Goal: Book appointment/travel/reservation

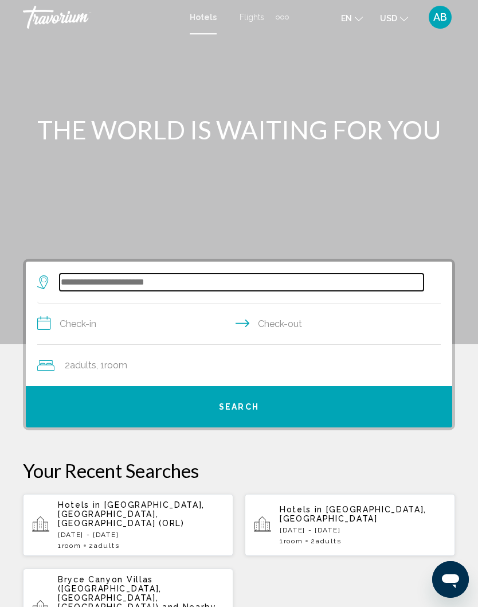
click at [104, 274] on input "Search widget" at bounding box center [242, 282] width 364 height 17
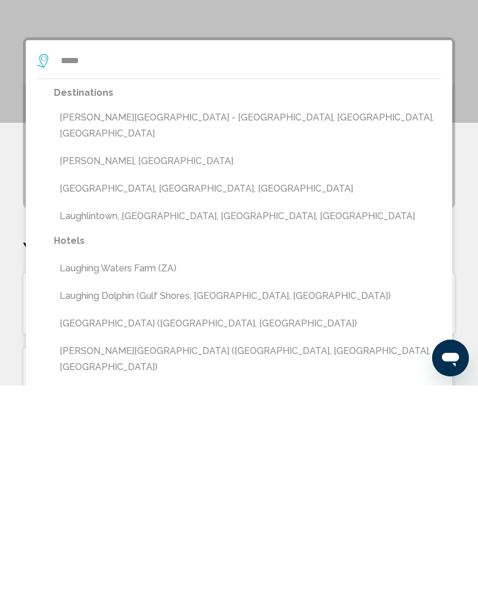
click at [151, 328] on button "Laughlin, Clark County - Las Vegas, NV, United States" at bounding box center [247, 347] width 387 height 38
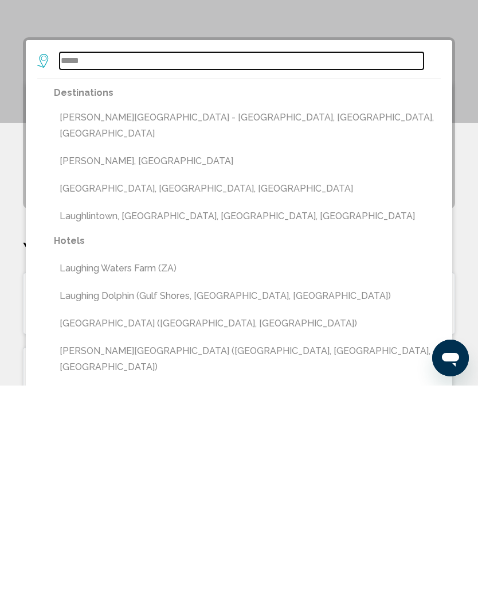
type input "**********"
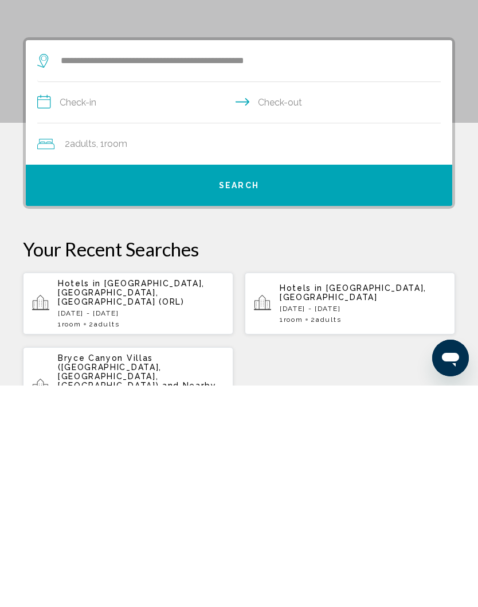
click at [84, 303] on input "**********" at bounding box center [241, 325] width 408 height 44
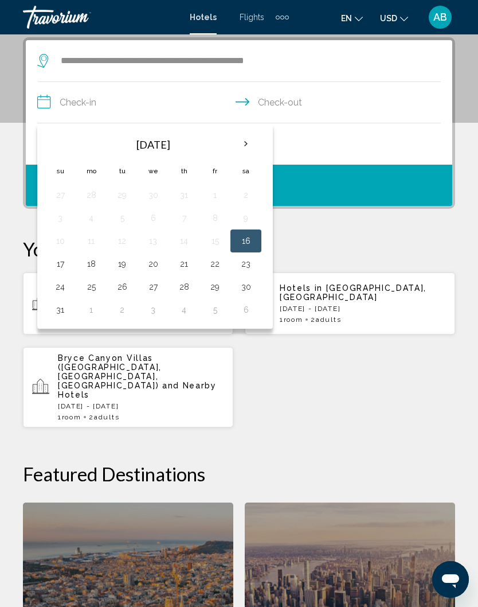
click at [246, 247] on button "16" at bounding box center [246, 241] width 18 height 16
click at [286, 106] on input "**********" at bounding box center [241, 104] width 408 height 44
click at [61, 259] on button "17" at bounding box center [60, 264] width 18 height 16
type input "**********"
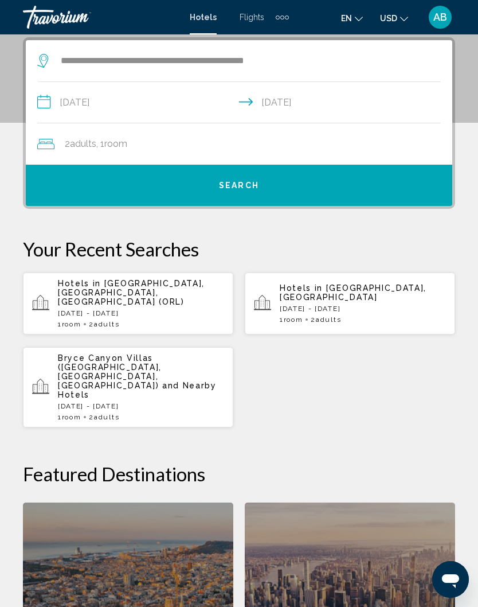
click at [244, 182] on span "Search" at bounding box center [239, 185] width 40 height 9
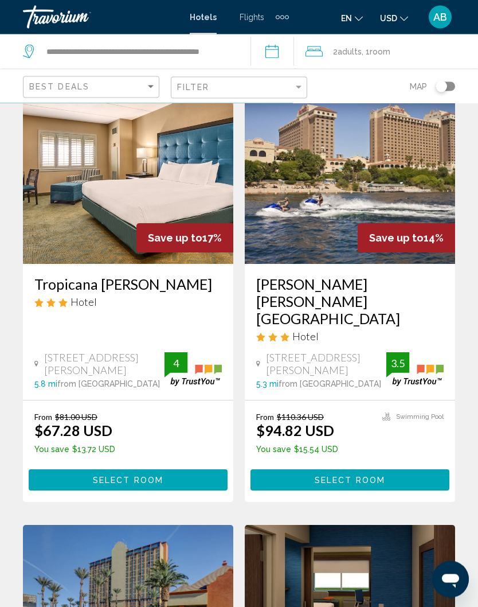
scroll to position [65, 0]
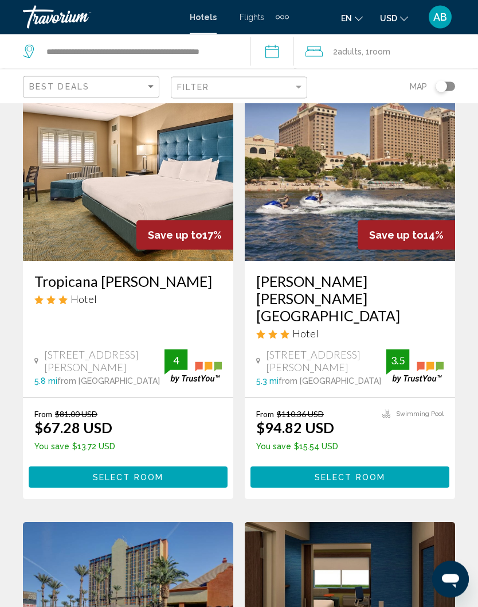
click at [340, 446] on div "From $110.36 USD $94.82 USD You save $15.54 USD Swimming Pool 3.5 Select Room" at bounding box center [350, 449] width 188 height 79
click at [334, 473] on span "Select Room" at bounding box center [350, 477] width 71 height 9
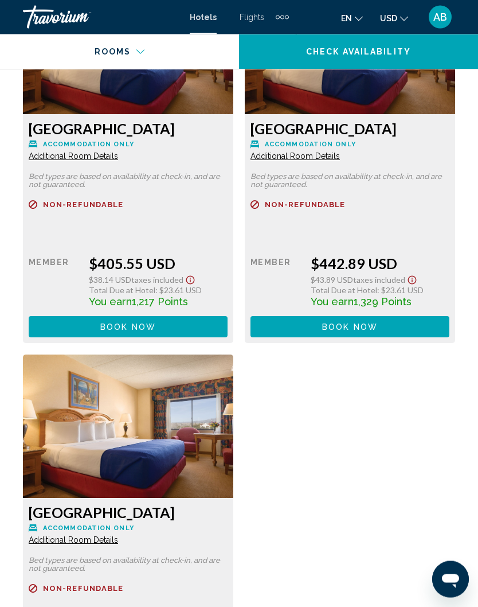
scroll to position [10568, 0]
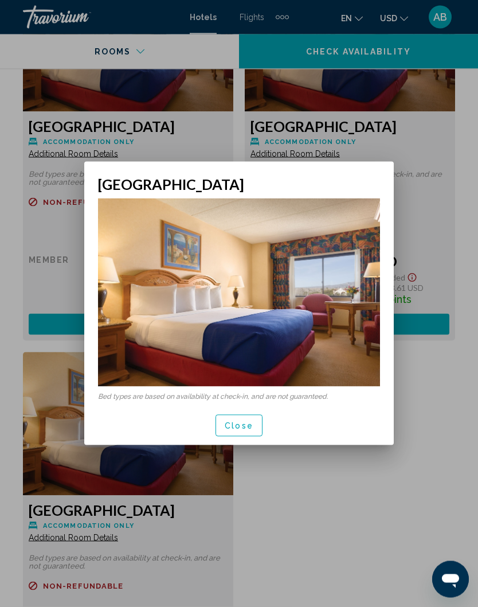
scroll to position [0, 0]
click at [240, 433] on button "Close" at bounding box center [239, 425] width 47 height 21
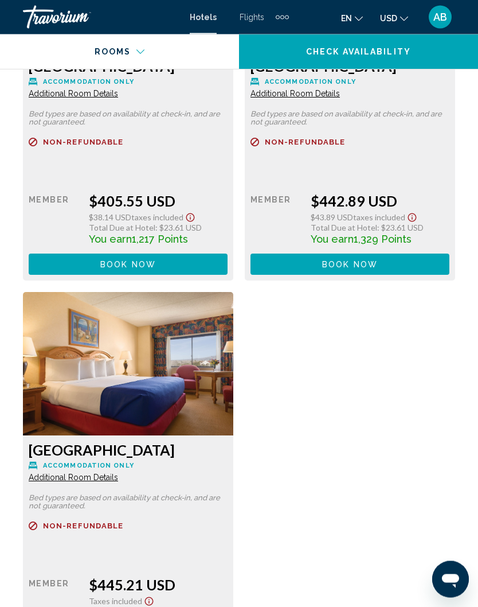
scroll to position [10630, 0]
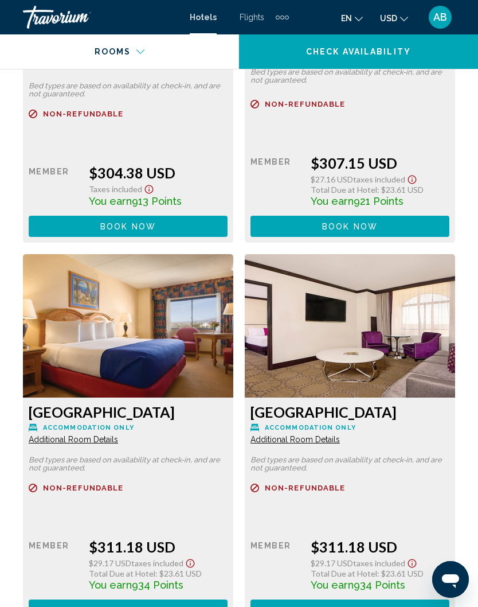
scroll to position [9800, 0]
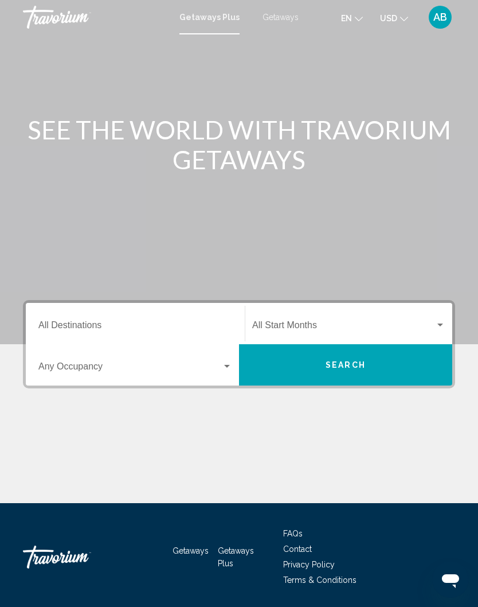
click at [81, 318] on div "Destination All Destinations" at bounding box center [135, 324] width 194 height 36
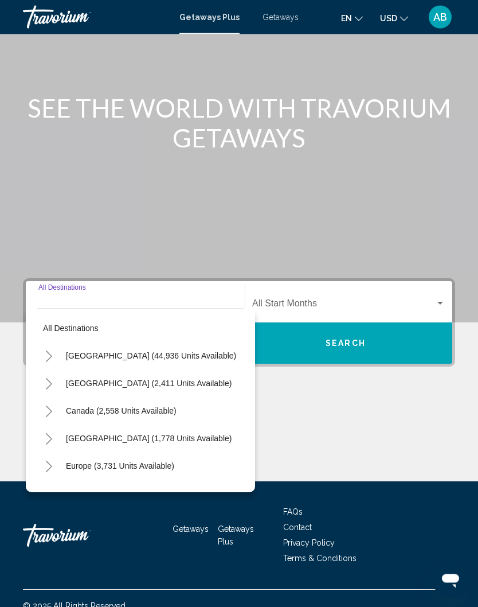
scroll to position [52, 0]
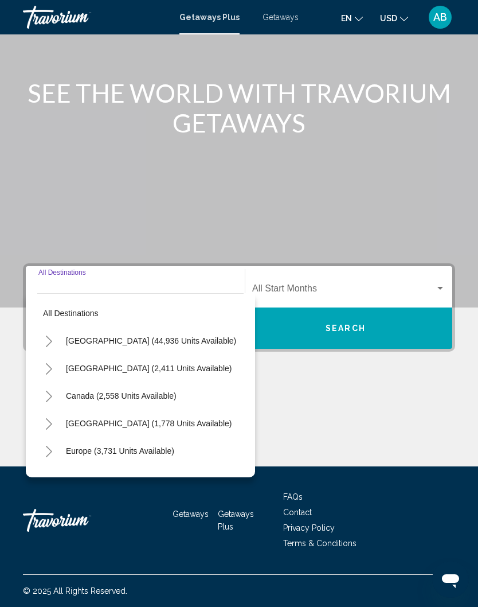
click at [119, 419] on span "[GEOGRAPHIC_DATA] (1,778 units available)" at bounding box center [149, 423] width 166 height 9
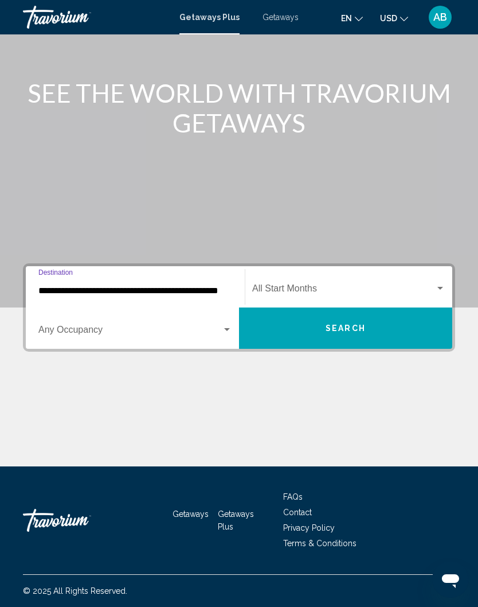
click at [122, 286] on input "**********" at bounding box center [135, 291] width 194 height 10
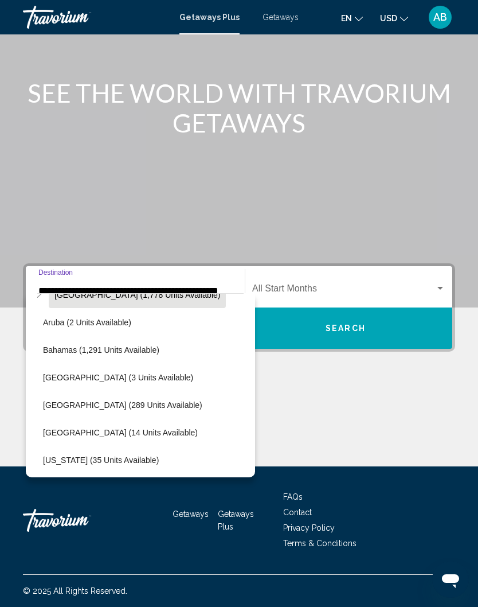
scroll to position [129, 11]
click at [140, 400] on span "[GEOGRAPHIC_DATA] (289 units available)" at bounding box center [123, 404] width 159 height 9
type input "**********"
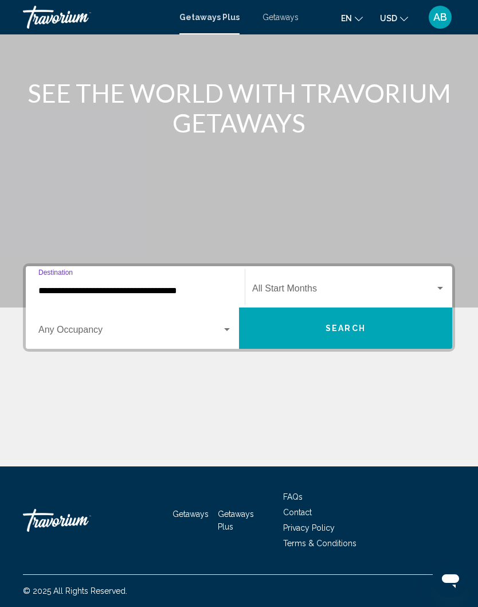
click at [228, 328] on div "Search widget" at bounding box center [227, 329] width 6 height 3
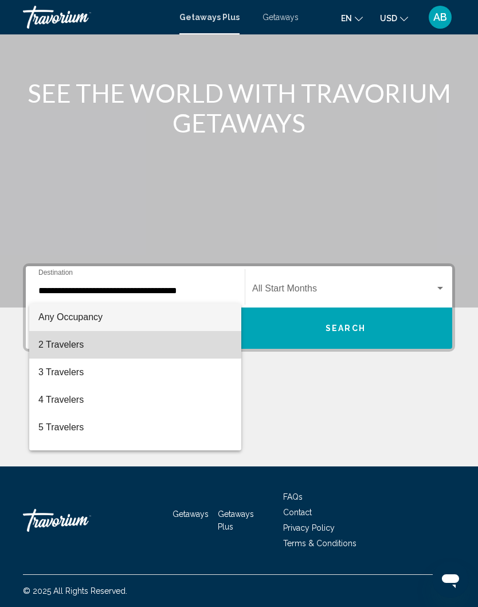
click at [65, 345] on span "2 Travelers" at bounding box center [135, 345] width 194 height 28
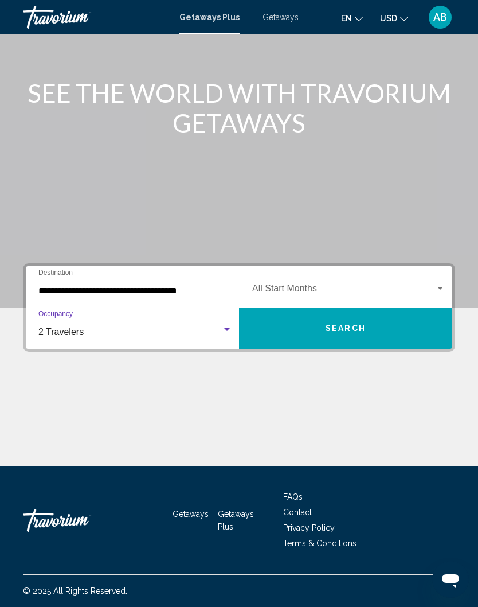
click at [309, 286] on span "Search widget" at bounding box center [343, 291] width 183 height 10
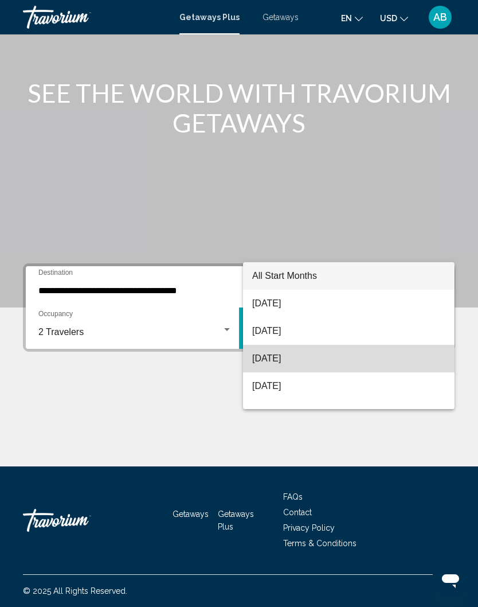
click at [286, 359] on span "[DATE]" at bounding box center [348, 359] width 193 height 28
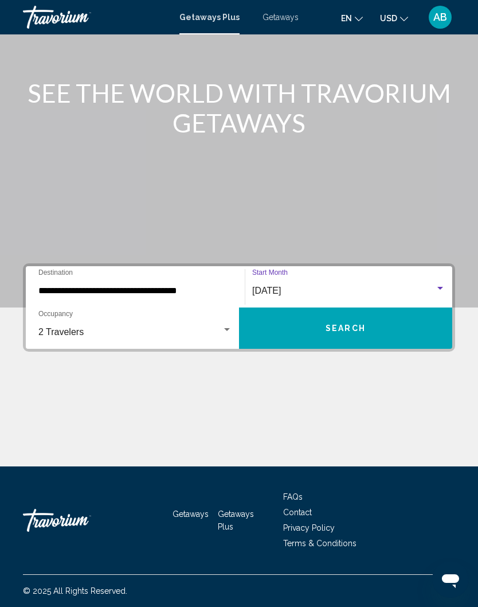
click at [324, 317] on button "Search" at bounding box center [345, 328] width 213 height 41
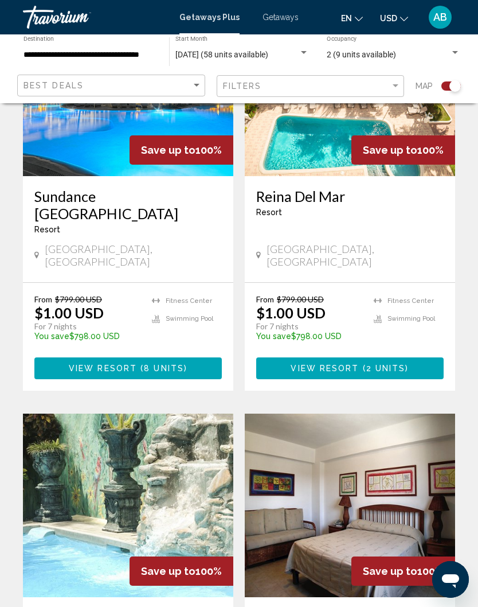
scroll to position [774, 0]
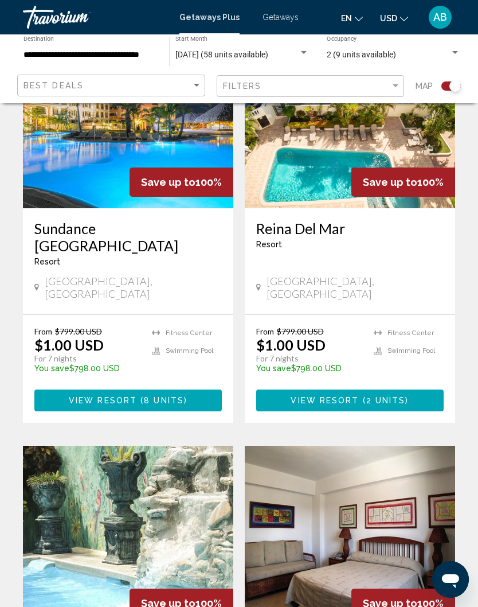
click at [104, 390] on button "View Resort ( 8 units )" at bounding box center [128, 400] width 188 height 21
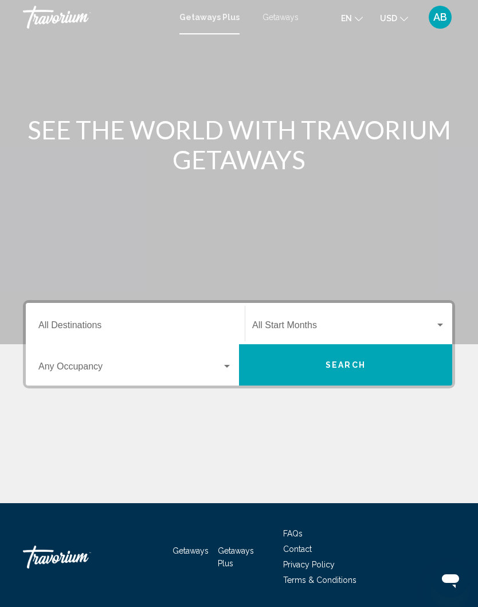
click at [88, 325] on input "Destination All Destinations" at bounding box center [135, 327] width 194 height 10
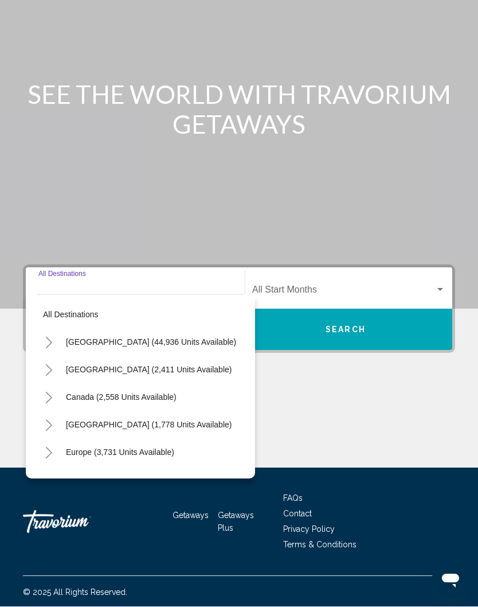
scroll to position [52, 0]
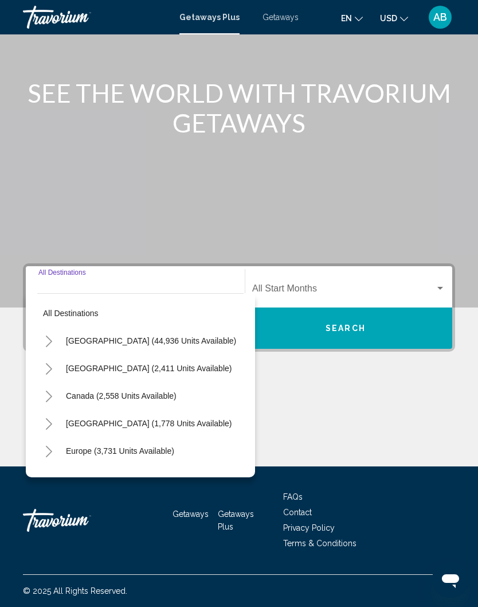
click at [122, 419] on span "[GEOGRAPHIC_DATA] (1,778 units available)" at bounding box center [149, 423] width 166 height 9
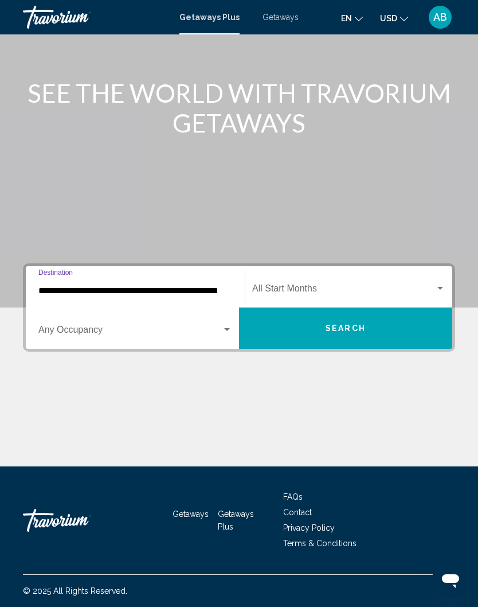
click at [141, 286] on input "**********" at bounding box center [135, 291] width 194 height 10
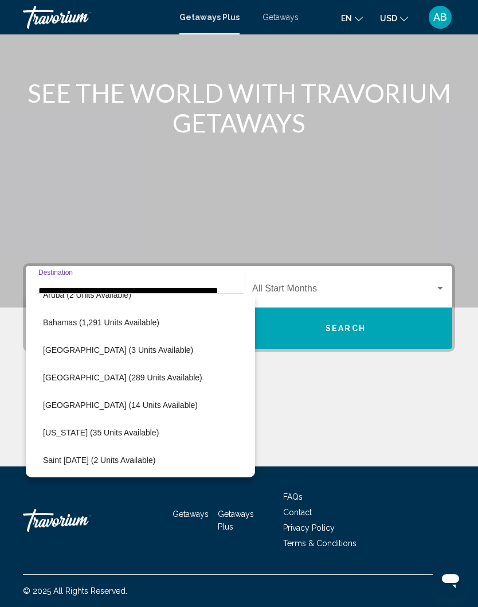
scroll to position [156, 11]
click at [102, 364] on button "[GEOGRAPHIC_DATA] (289 units available)" at bounding box center [123, 377] width 171 height 26
type input "**********"
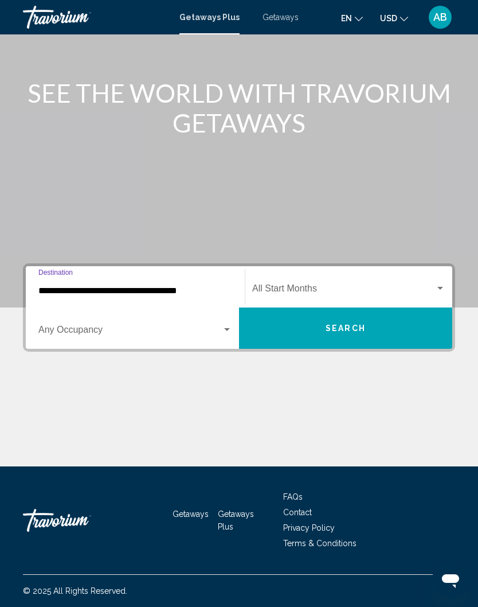
click at [222, 325] on div "Search widget" at bounding box center [227, 329] width 10 height 9
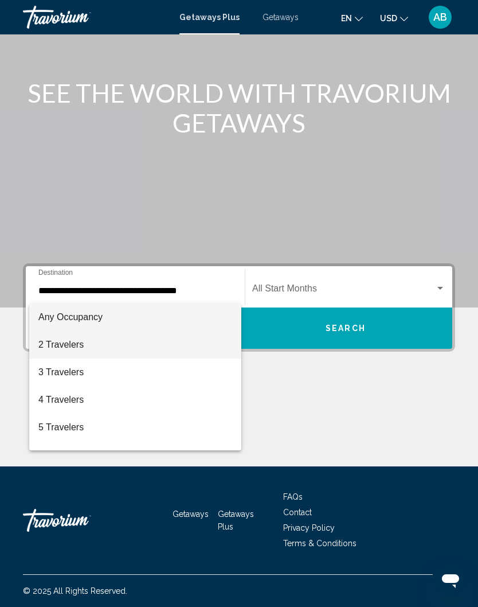
click at [72, 340] on span "2 Travelers" at bounding box center [135, 345] width 194 height 28
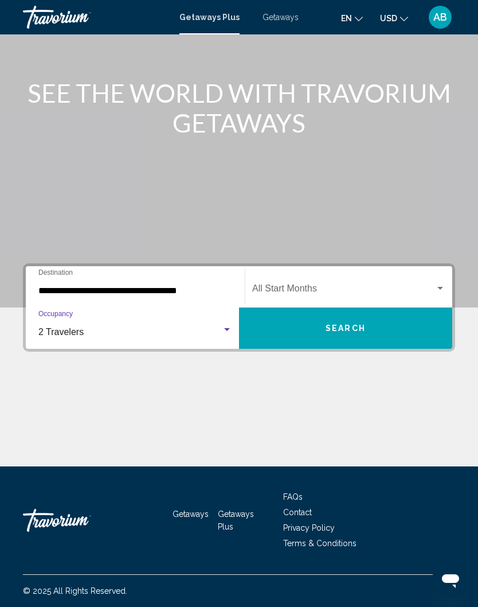
click at [286, 286] on span "Search widget" at bounding box center [343, 291] width 183 height 10
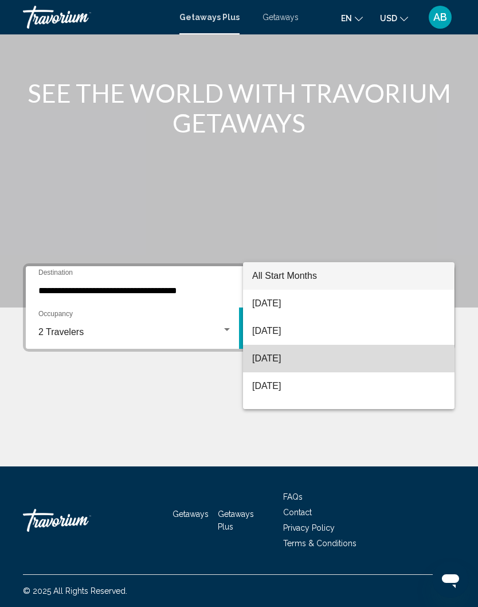
click at [289, 360] on span "[DATE]" at bounding box center [348, 359] width 193 height 28
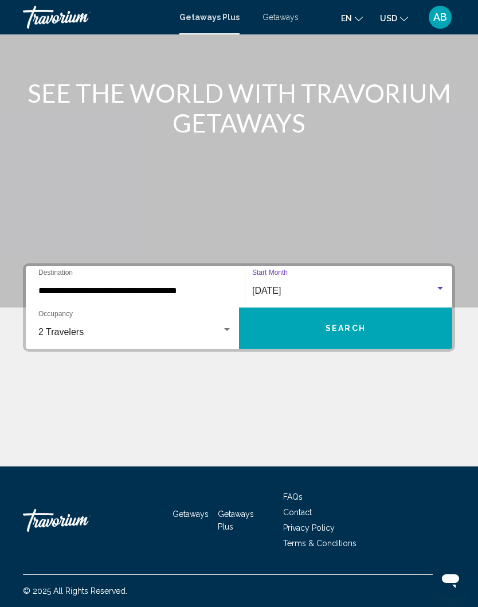
click at [327, 324] on span "Search" at bounding box center [346, 328] width 40 height 9
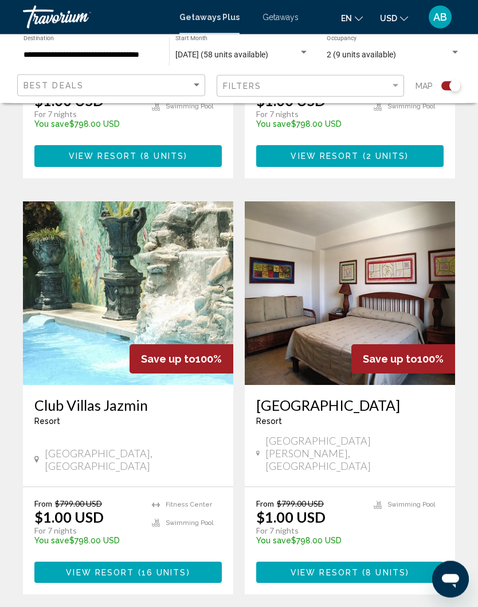
scroll to position [1019, 0]
click at [147, 568] on span "16 units" at bounding box center [164, 572] width 45 height 9
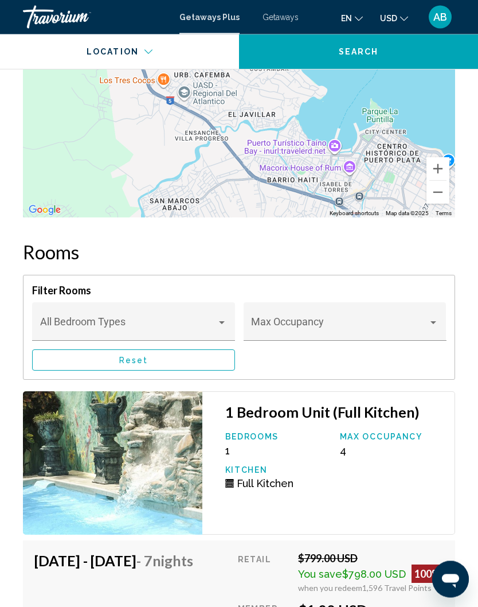
scroll to position [2364, 0]
click at [225, 318] on div "Main content" at bounding box center [222, 322] width 10 height 9
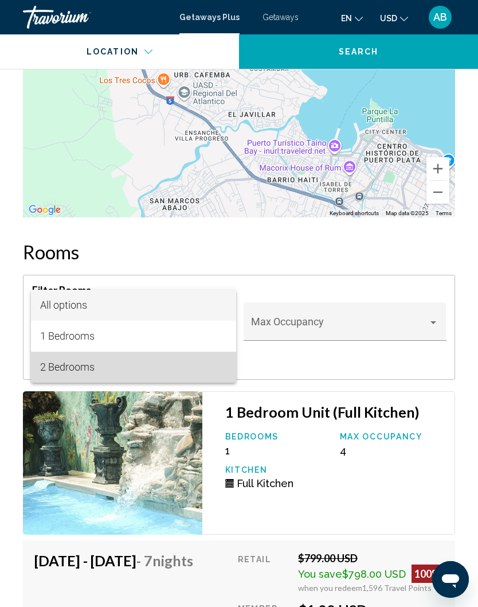
click at [80, 366] on span "2 Bedrooms" at bounding box center [134, 367] width 188 height 31
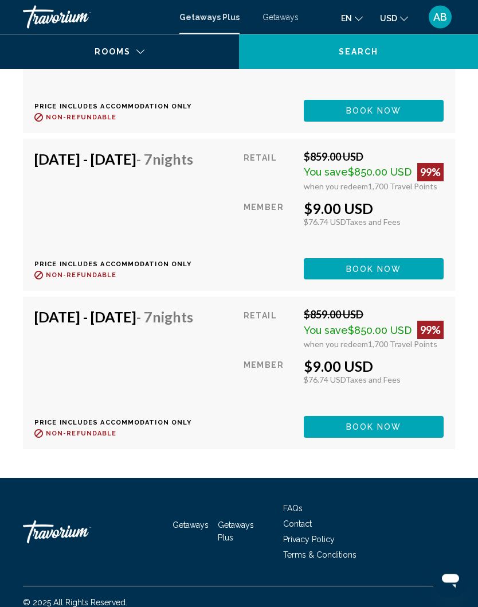
scroll to position [3081, 0]
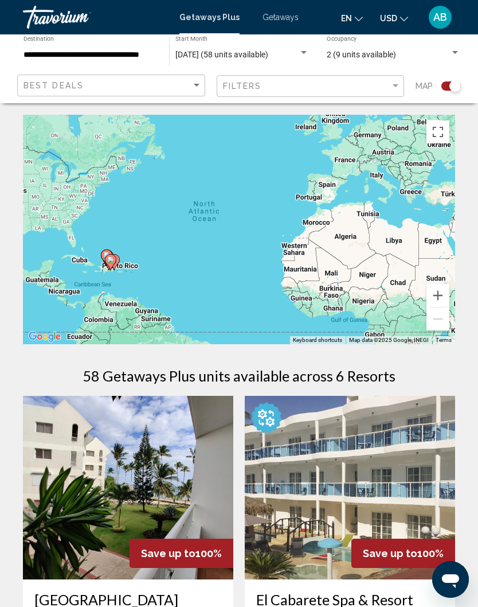
click at [120, 50] on input "**********" at bounding box center [91, 54] width 134 height 9
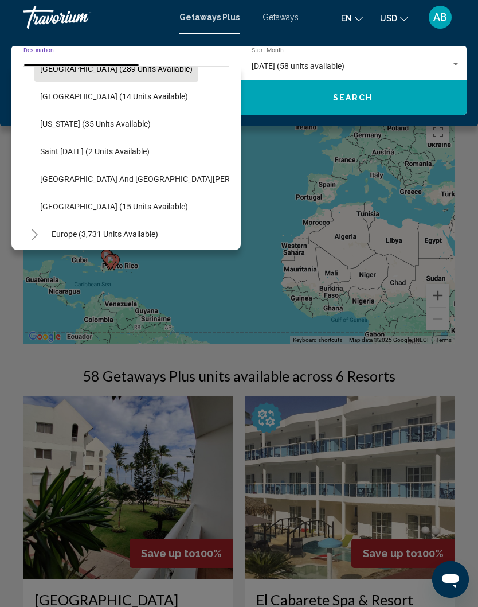
scroll to position [238, 0]
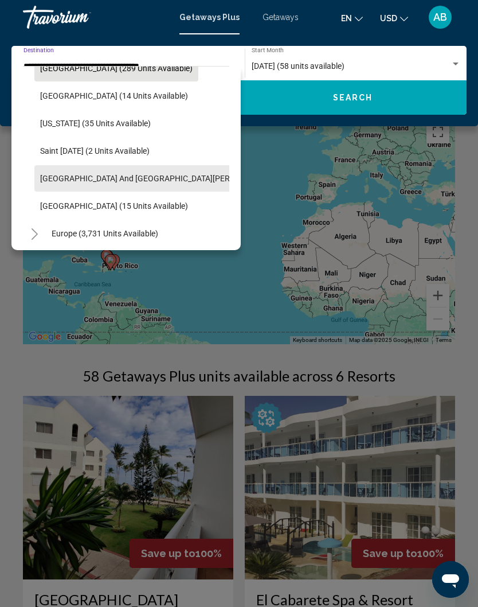
click at [164, 176] on span "[GEOGRAPHIC_DATA] and [GEOGRAPHIC_DATA][PERSON_NAME] (126 units available)" at bounding box center [194, 178] width 309 height 9
type input "**********"
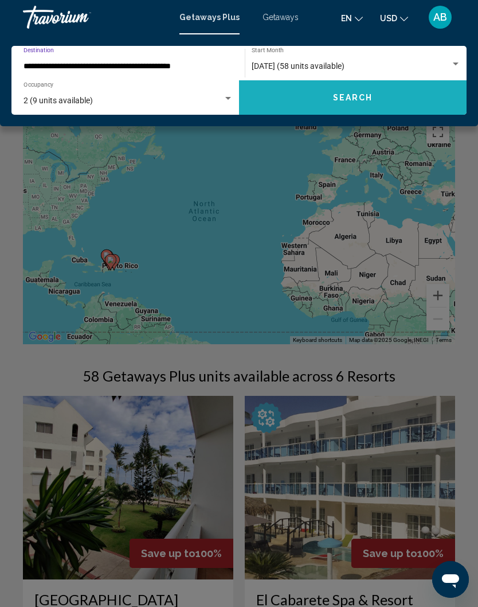
click at [338, 96] on span "Search" at bounding box center [353, 98] width 40 height 9
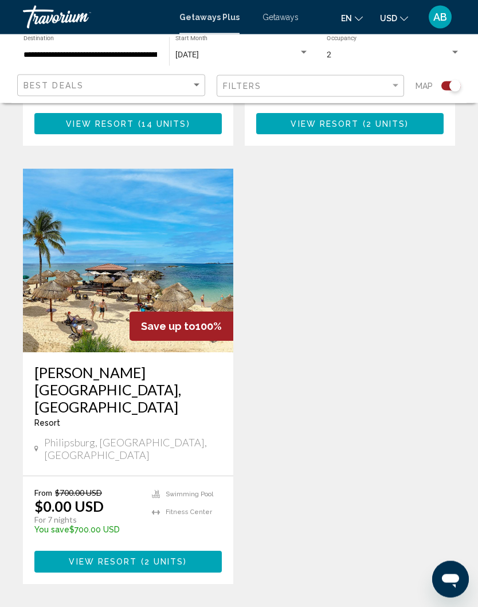
scroll to position [656, 0]
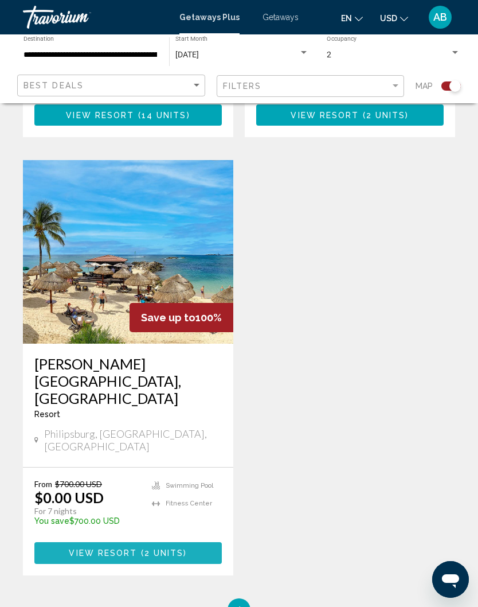
click at [101, 542] on button "View Resort ( 2 units )" at bounding box center [128, 552] width 188 height 21
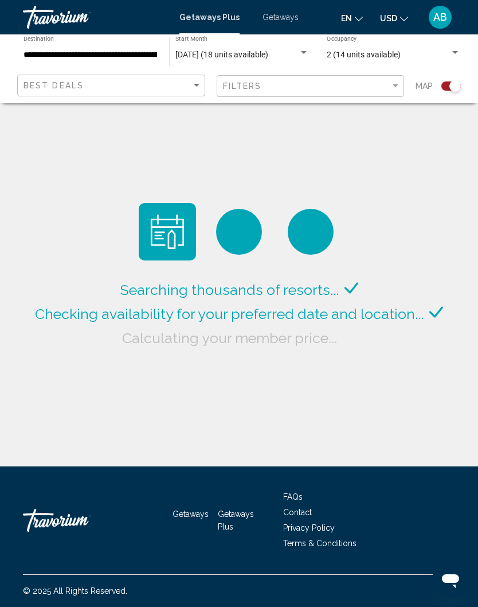
click at [95, 55] on input "**********" at bounding box center [91, 54] width 134 height 9
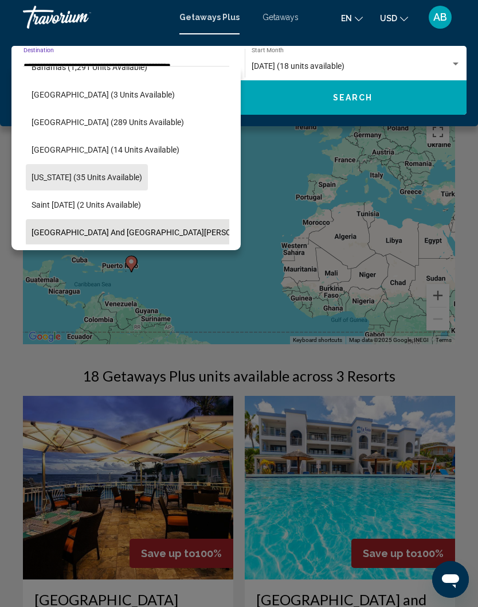
scroll to position [182, 9]
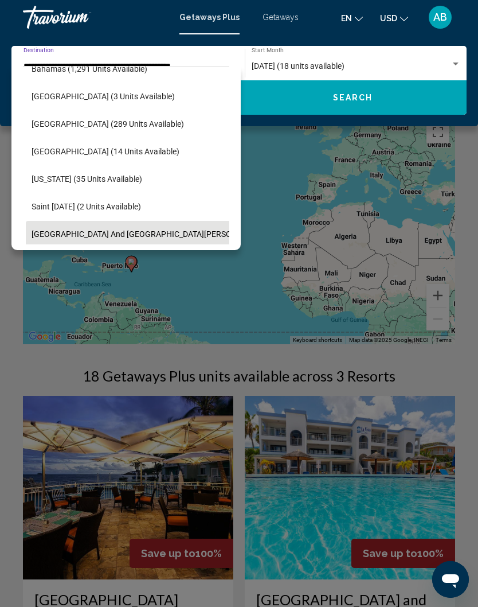
click at [102, 153] on span "[GEOGRAPHIC_DATA] (14 units available)" at bounding box center [106, 151] width 148 height 9
type input "**********"
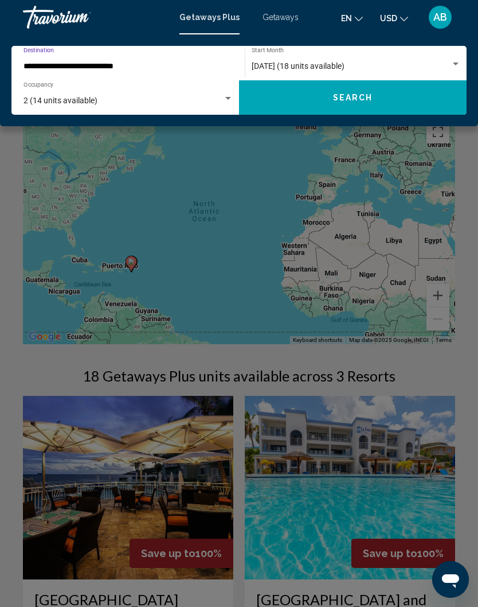
click at [341, 94] on span "Search" at bounding box center [353, 98] width 40 height 9
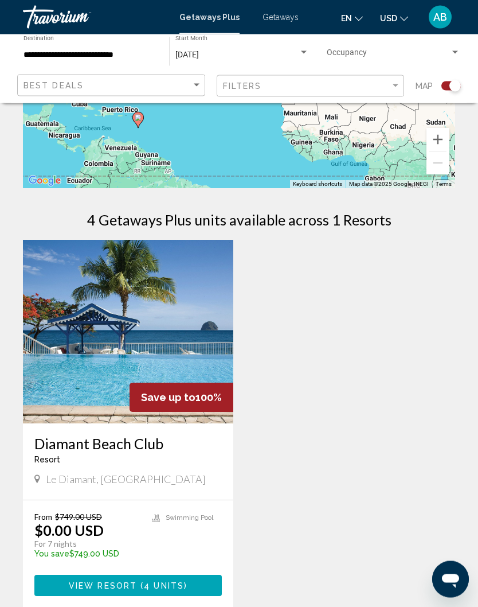
scroll to position [156, 0]
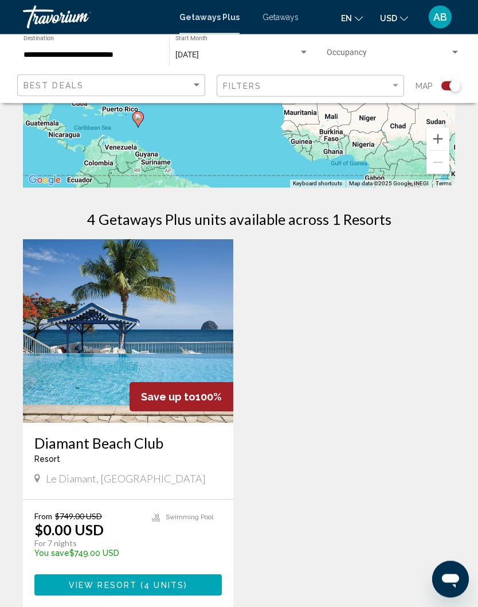
click at [129, 581] on span "View Resort" at bounding box center [103, 585] width 68 height 9
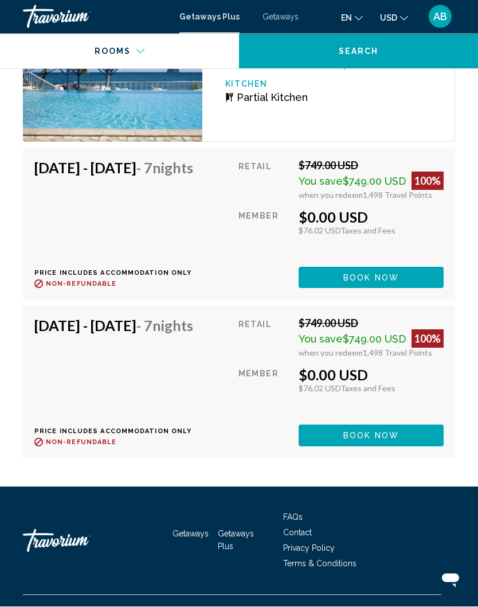
scroll to position [2317, 0]
